Goal: Entertainment & Leisure: Consume media (video, audio)

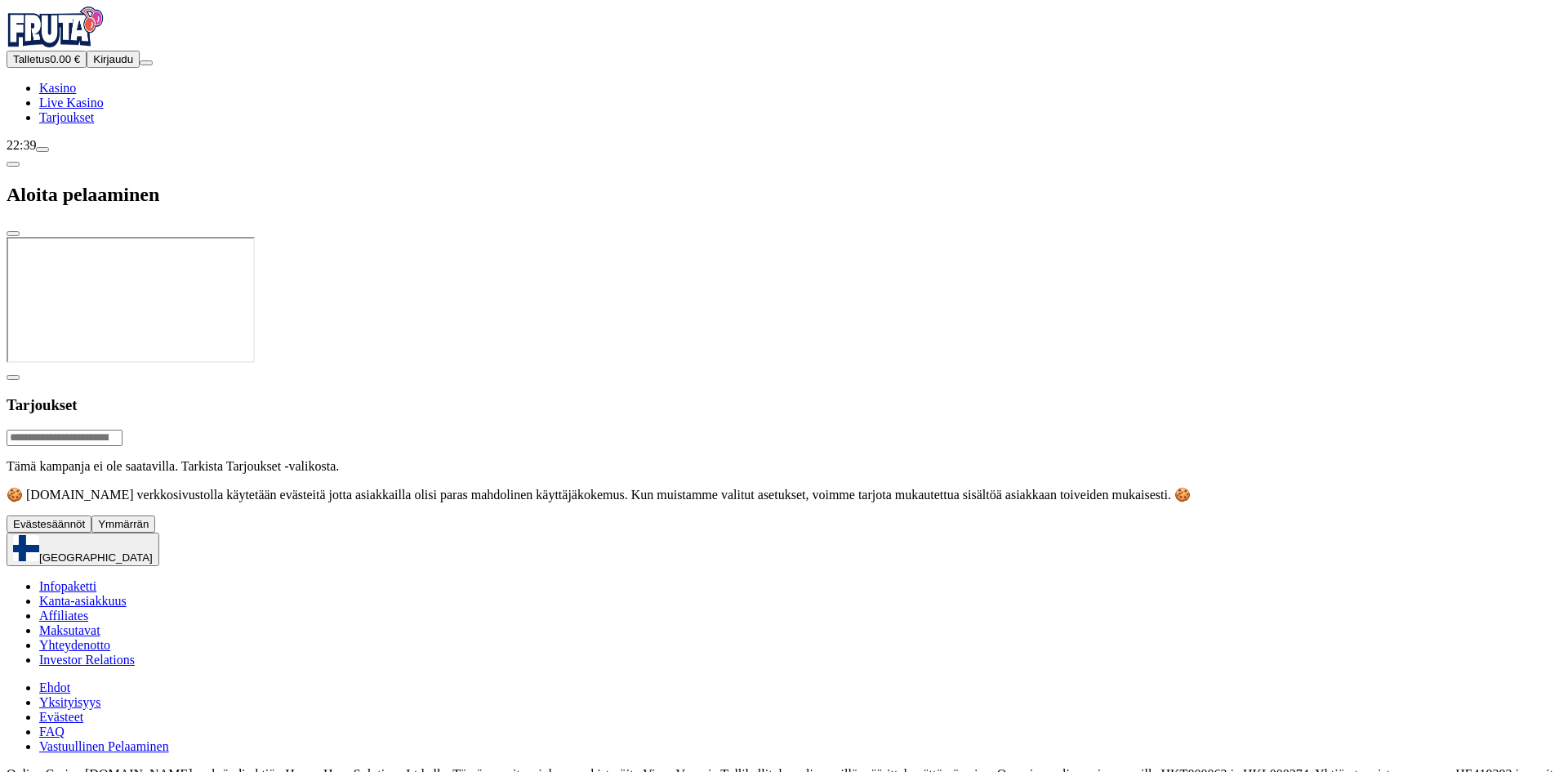
click at [93, 65] on span "Kirjaudu" at bounding box center [113, 59] width 40 height 12
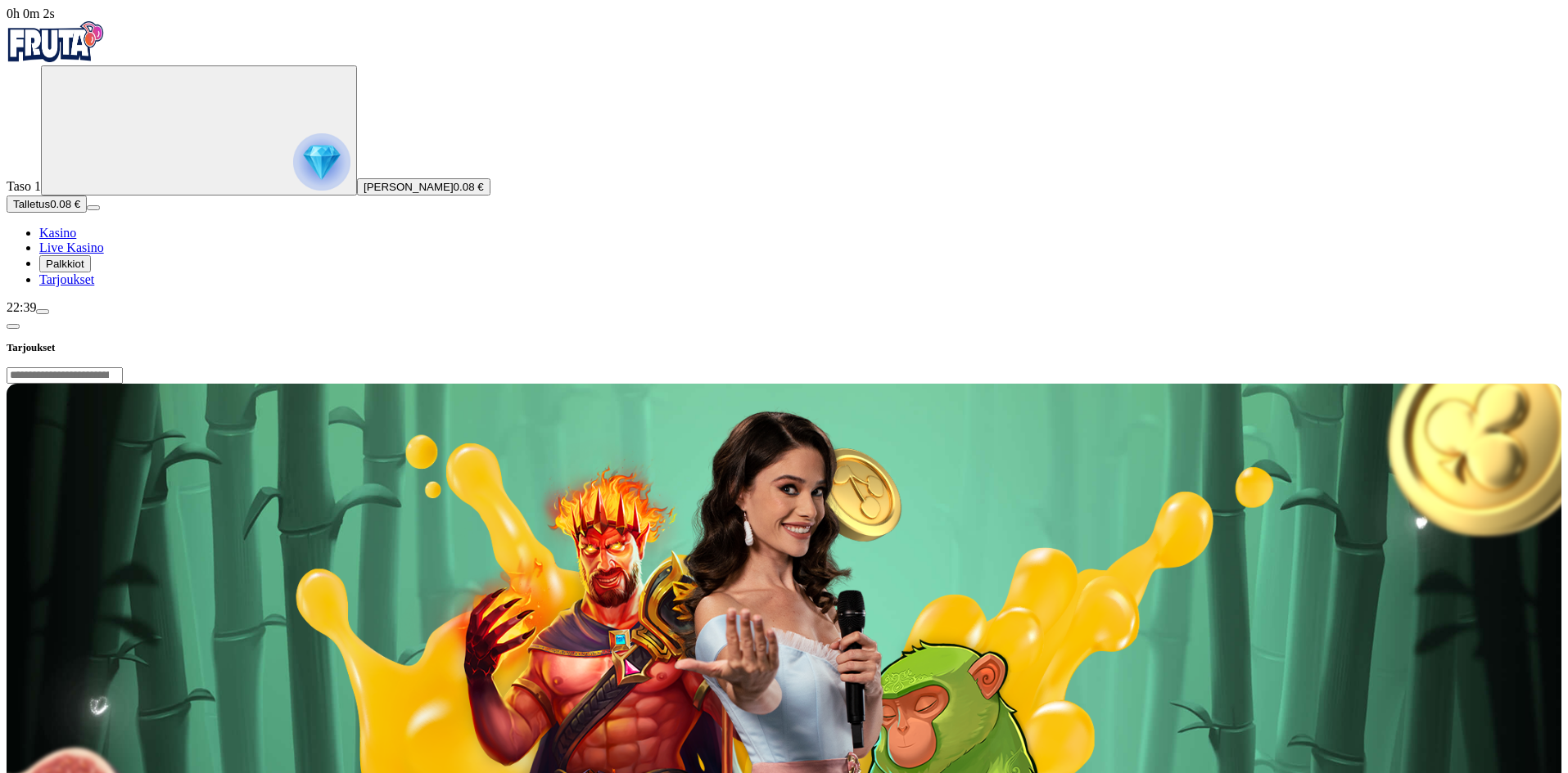
click at [84, 270] on span "Palkkiot" at bounding box center [65, 263] width 38 height 12
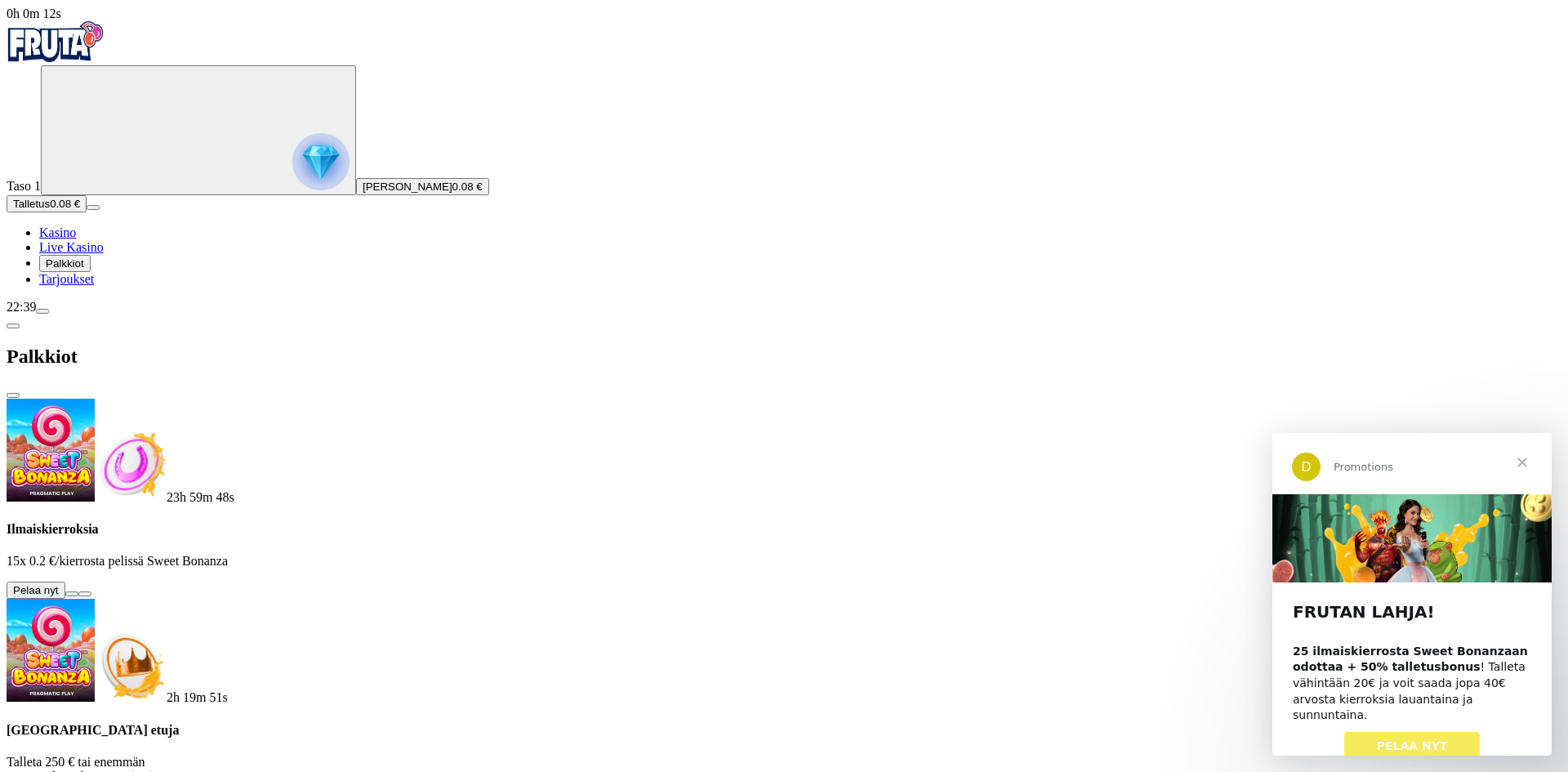
click at [1372, 732] on link "PELAA NYT" at bounding box center [1413, 747] width 137 height 30
click at [78, 591] on button at bounding box center [71, 594] width 13 height 5
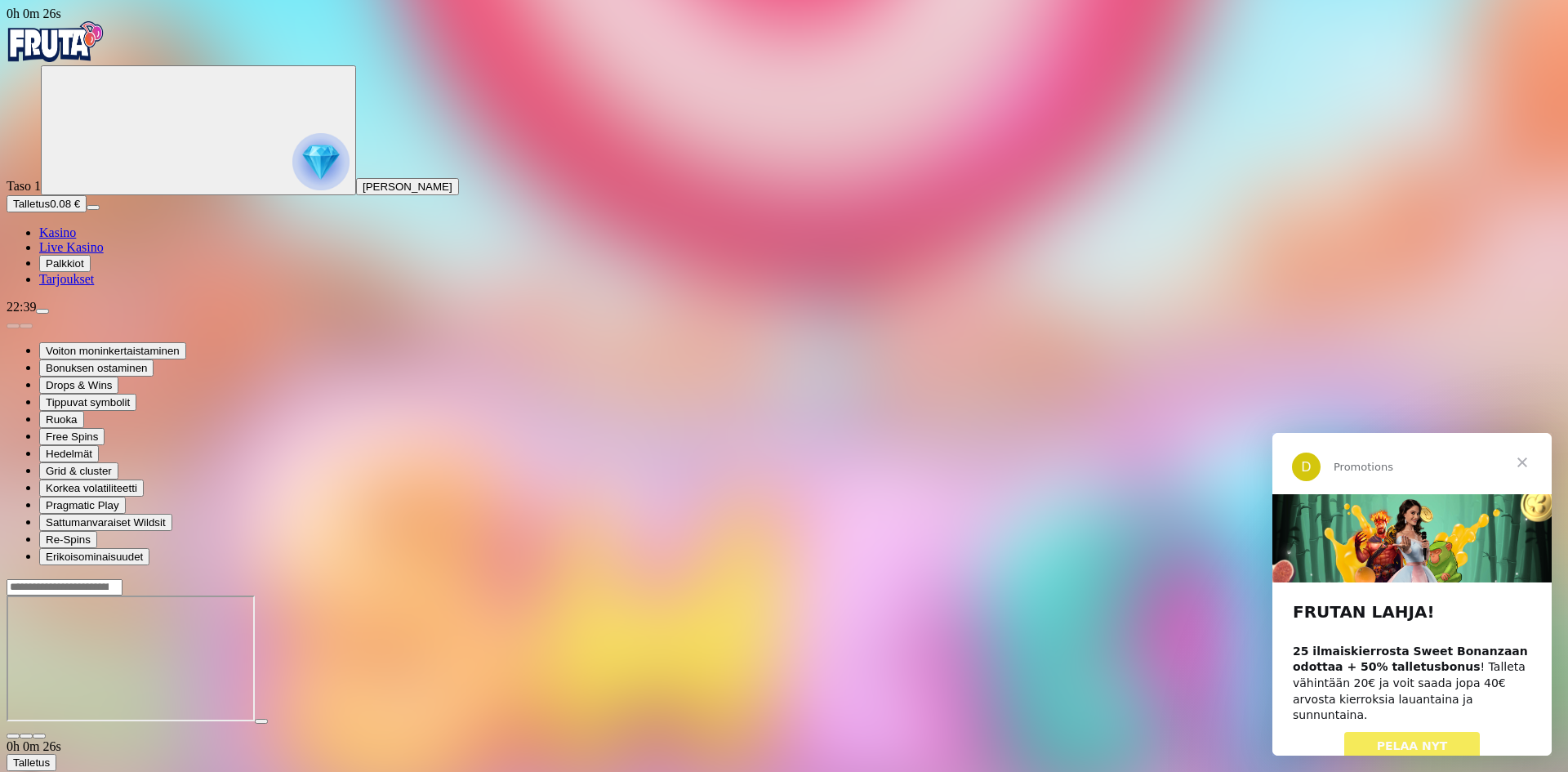
click at [1525, 460] on span "Sulje" at bounding box center [1522, 462] width 59 height 59
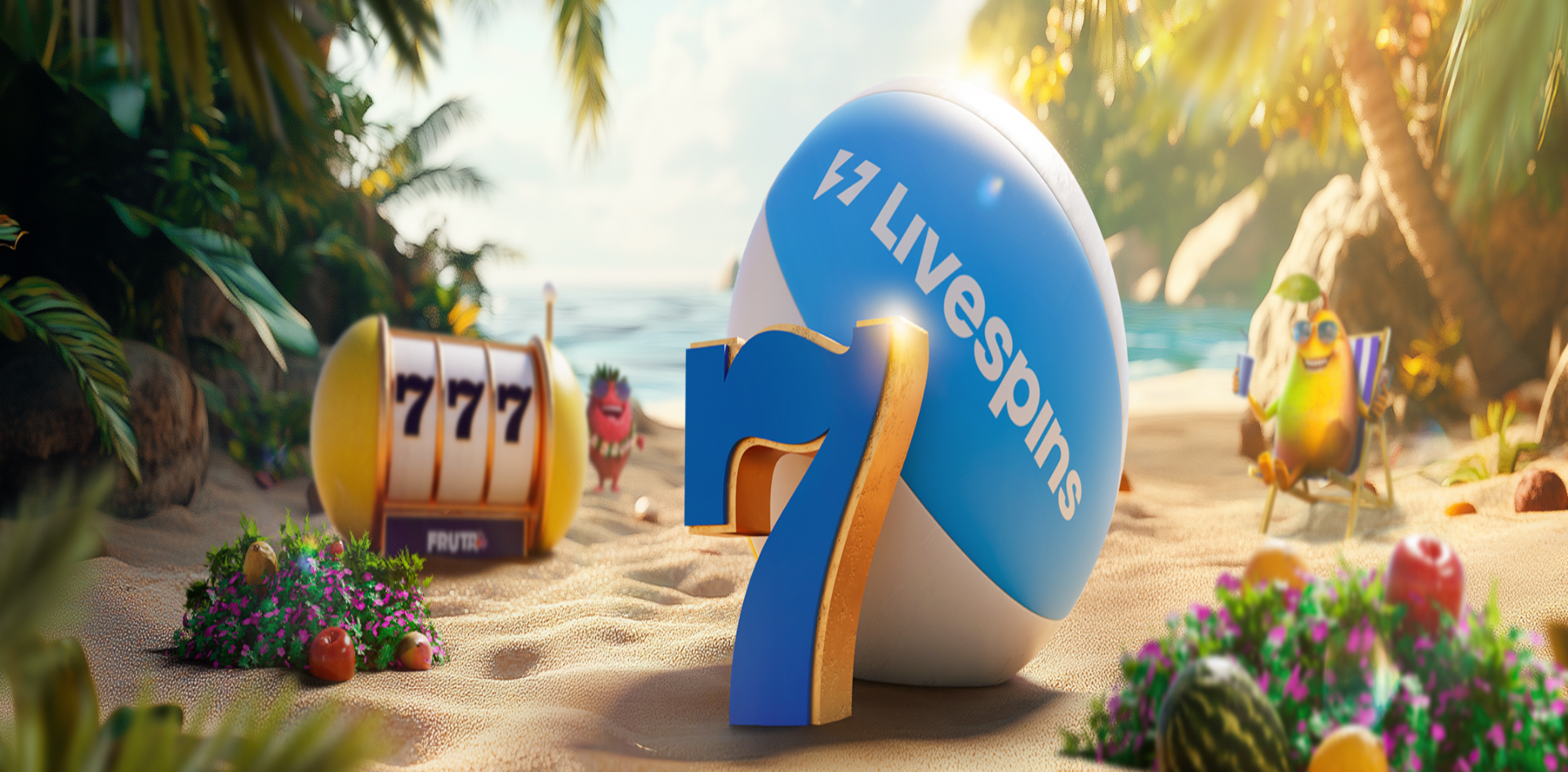
click at [84, 270] on span "Palkkiot" at bounding box center [64, 263] width 38 height 12
